Goal: Transaction & Acquisition: Purchase product/service

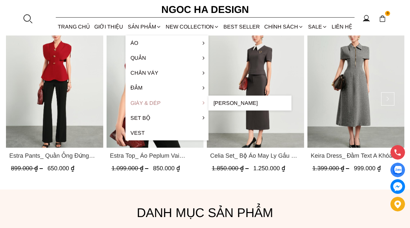
scroll to position [300, 0]
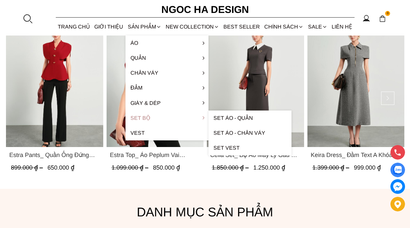
click at [149, 119] on link "Set Bộ" at bounding box center [166, 117] width 83 height 15
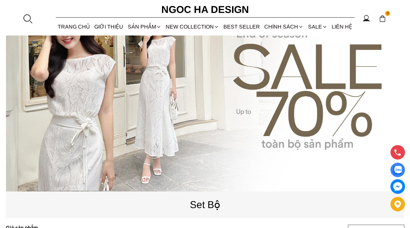
scroll to position [72, 0]
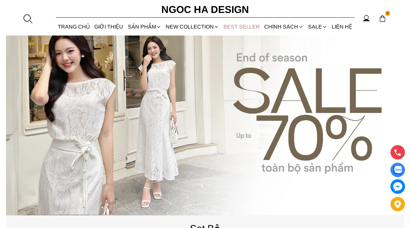
click at [243, 26] on link "BEST SELLER" at bounding box center [241, 27] width 41 height 18
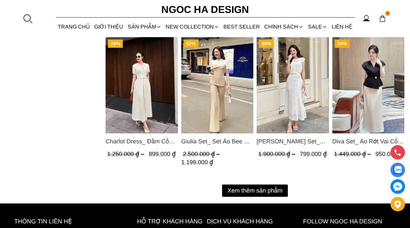
scroll to position [888, 0]
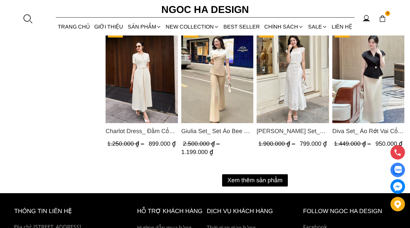
click at [241, 176] on button "Xem thêm sản phẩm" at bounding box center [255, 180] width 66 height 12
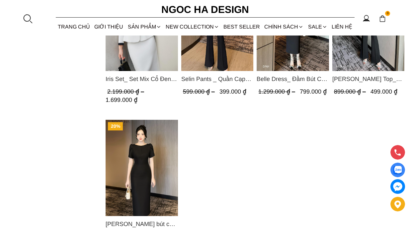
scroll to position [1232, 0]
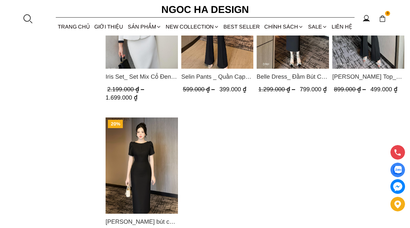
click at [162, 173] on img "Product image - Alice Dress_Đầm bút chì ,tay nụ hồng ,bồng đầu tay màu đen D727" at bounding box center [141, 165] width 72 height 96
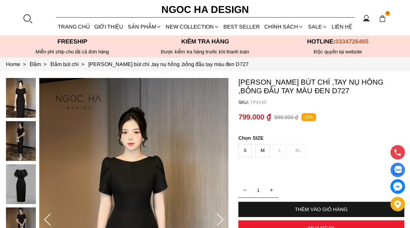
scroll to position [31, 0]
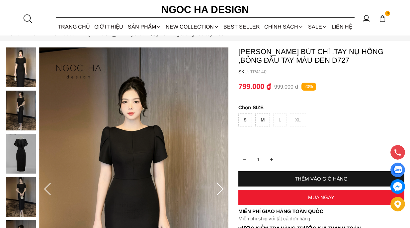
click at [223, 187] on icon at bounding box center [219, 189] width 13 height 13
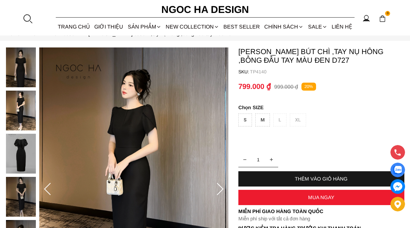
click at [223, 187] on icon at bounding box center [219, 189] width 13 height 13
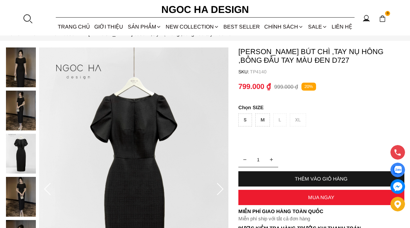
click at [223, 187] on icon at bounding box center [219, 189] width 13 height 13
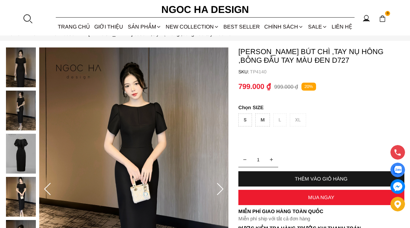
click at [223, 187] on icon at bounding box center [219, 189] width 13 height 13
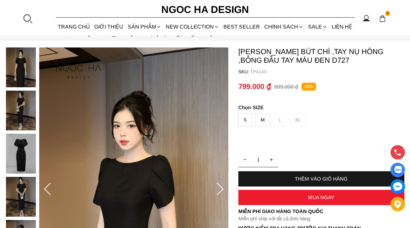
click at [223, 187] on icon at bounding box center [219, 189] width 13 height 13
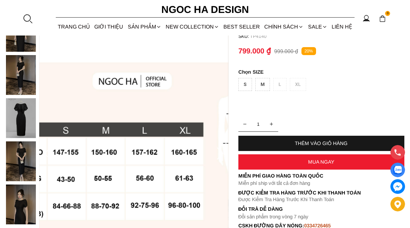
scroll to position [63, 0]
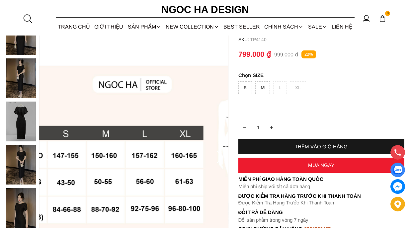
click at [16, 110] on img at bounding box center [21, 121] width 30 height 40
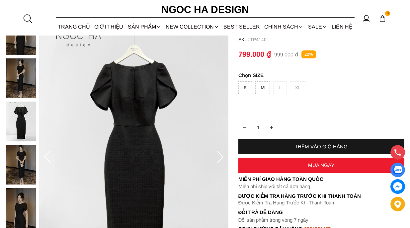
click at [21, 83] on img at bounding box center [21, 78] width 30 height 40
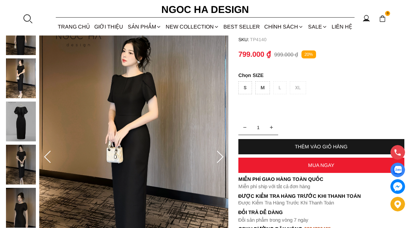
click at [16, 43] on img at bounding box center [21, 35] width 30 height 40
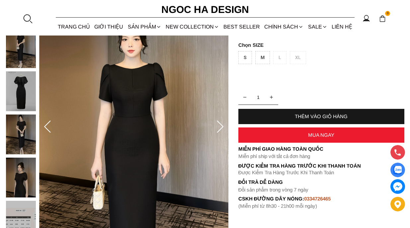
scroll to position [95, 0]
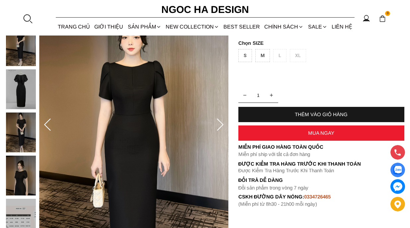
click at [22, 139] on img at bounding box center [21, 132] width 30 height 40
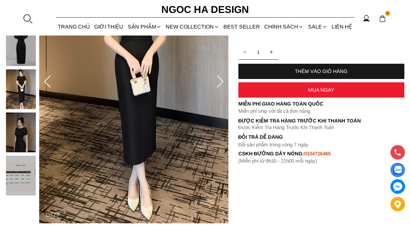
scroll to position [139, 0]
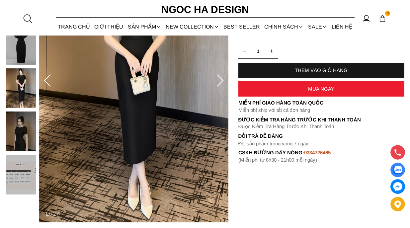
click at [26, 138] on div at bounding box center [22, 68] width 33 height 259
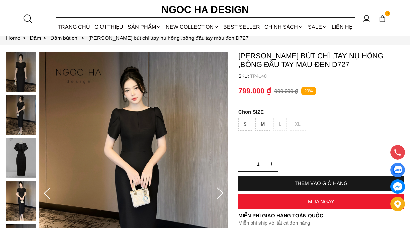
scroll to position [26, 0]
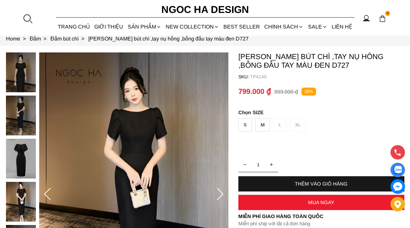
click at [19, 68] on div at bounding box center [22, 181] width 33 height 259
click at [27, 74] on img at bounding box center [21, 72] width 30 height 40
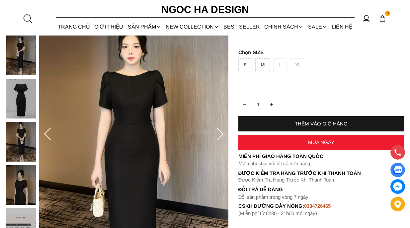
scroll to position [78, 0]
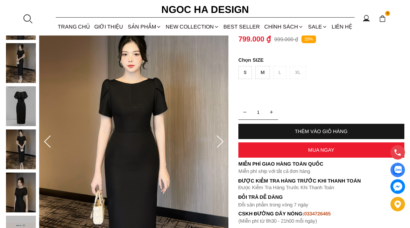
click at [219, 139] on icon at bounding box center [219, 141] width 13 height 13
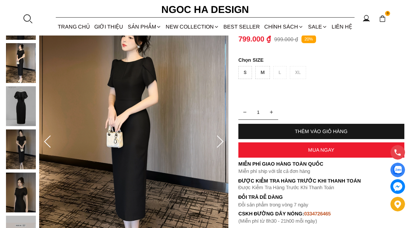
click at [219, 139] on icon at bounding box center [219, 141] width 13 height 13
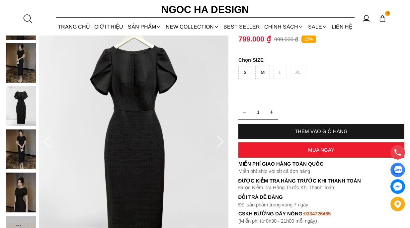
click at [219, 139] on icon at bounding box center [219, 141] width 13 height 13
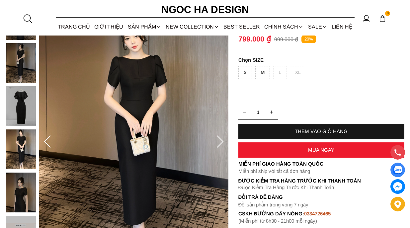
click at [217, 140] on icon at bounding box center [219, 141] width 13 height 13
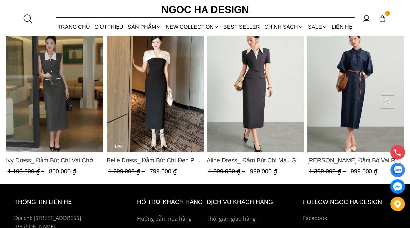
scroll to position [1948, 0]
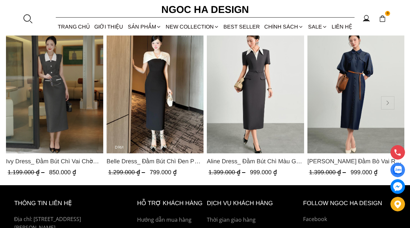
click at [385, 99] on button at bounding box center [387, 102] width 13 height 13
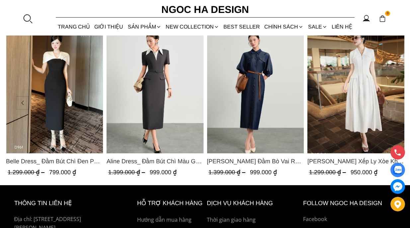
click at [385, 98] on button at bounding box center [387, 102] width 13 height 13
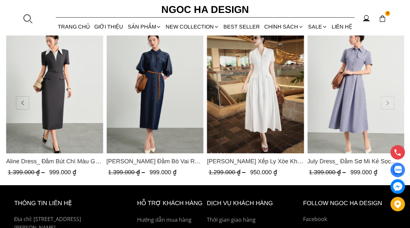
click at [385, 98] on button at bounding box center [387, 102] width 13 height 13
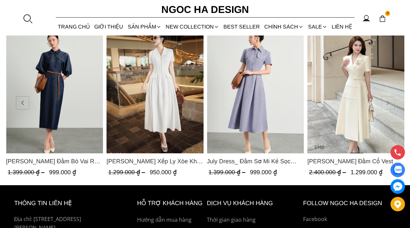
click at [385, 98] on button at bounding box center [387, 102] width 13 height 13
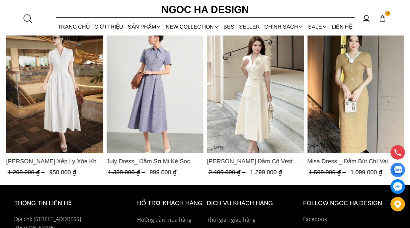
click at [385, 98] on button at bounding box center [387, 102] width 13 height 13
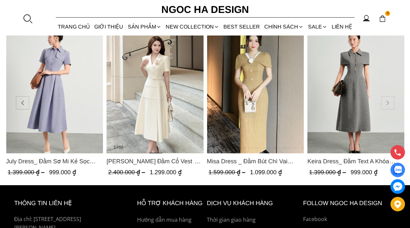
click at [385, 98] on button at bounding box center [387, 102] width 13 height 13
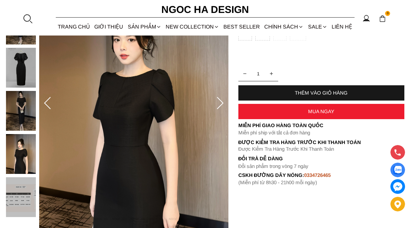
scroll to position [111, 0]
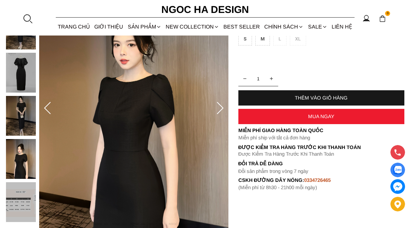
click at [377, 98] on div "THÊM VÀO GIỎ HÀNG" at bounding box center [321, 98] width 166 height 6
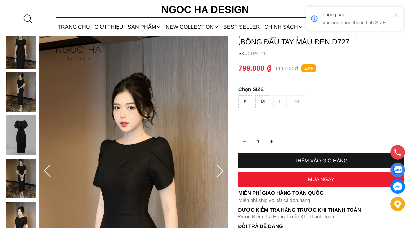
scroll to position [0, 0]
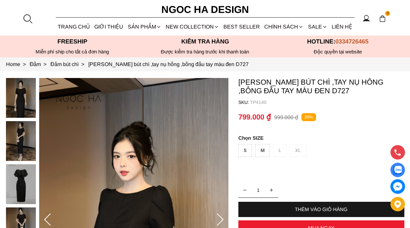
click at [313, 208] on div "THÊM VÀO GIỎ HÀNG" at bounding box center [321, 209] width 166 height 6
click at [244, 151] on div "S" at bounding box center [245, 150] width 14 height 13
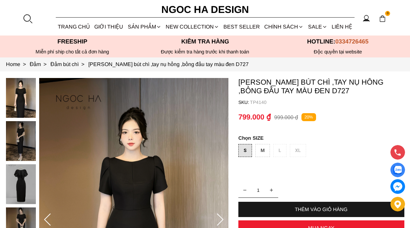
click at [306, 207] on div "THÊM VÀO GIỎ HÀNG" at bounding box center [321, 209] width 166 height 6
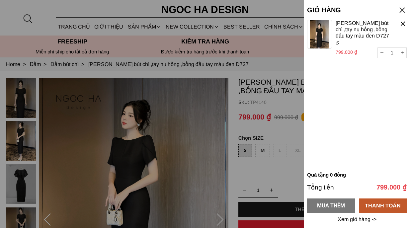
click at [335, 204] on div "MUA THÊM" at bounding box center [331, 205] width 48 height 8
click at [333, 204] on div "MUA THÊM" at bounding box center [331, 205] width 48 height 8
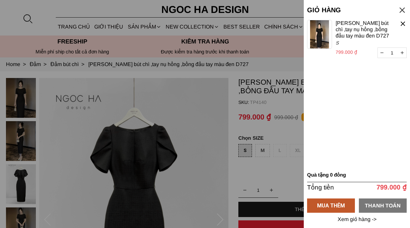
click at [370, 207] on div "THANH TOÁN" at bounding box center [382, 205] width 48 height 8
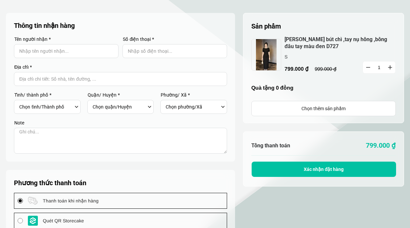
click at [92, 50] on input "Input Nhập tên người nhận..." at bounding box center [66, 51] width 104 height 14
click at [91, 49] on input "Input Nhập tên người nhận..." at bounding box center [66, 51] width 104 height 14
click at [52, 46] on input "Input Nhập tên người nhận..." at bounding box center [66, 51] width 104 height 14
type input "h"
